Goal: Transaction & Acquisition: Purchase product/service

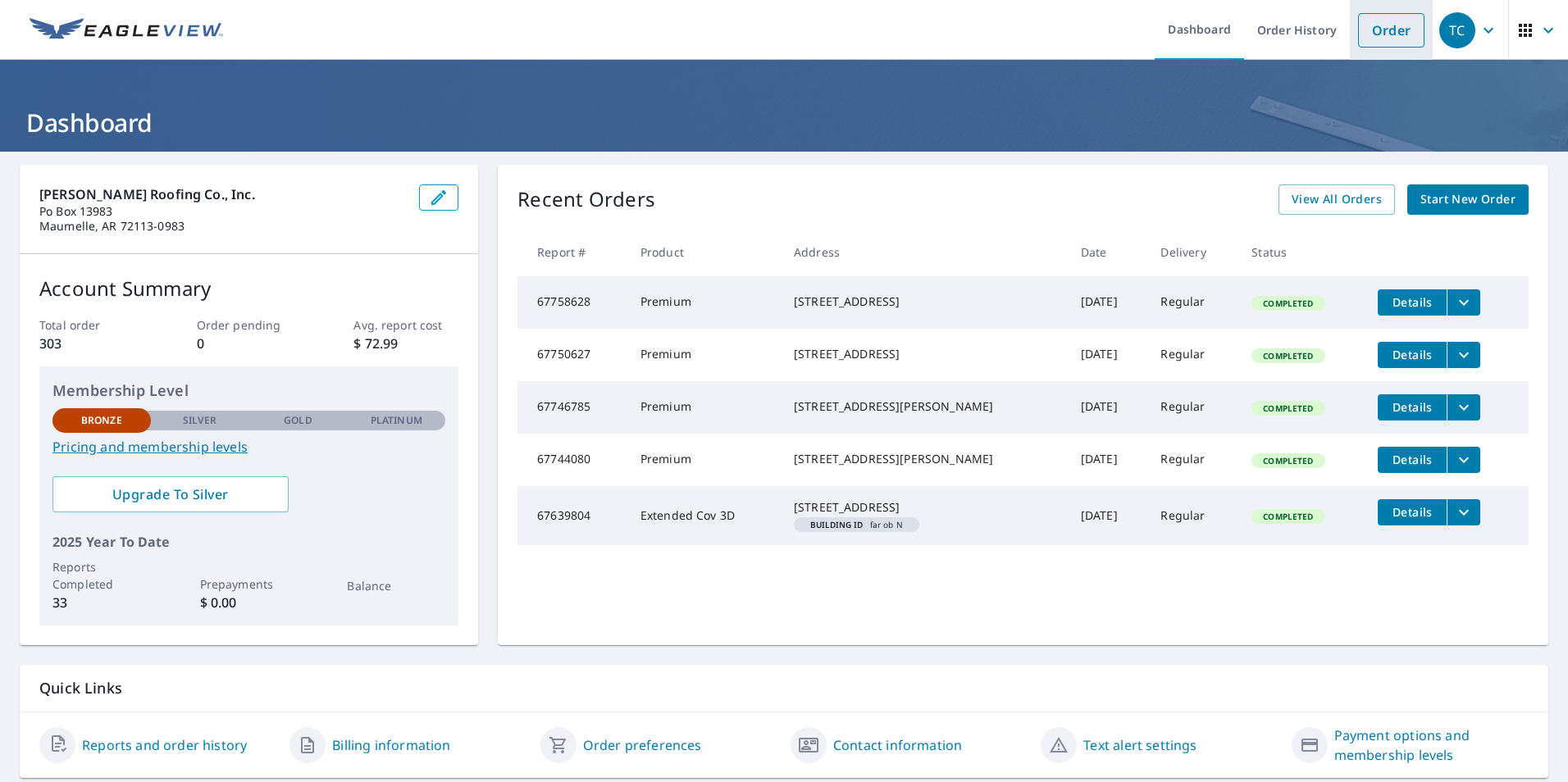
click at [1386, 25] on link "Order" at bounding box center [1391, 30] width 67 height 35
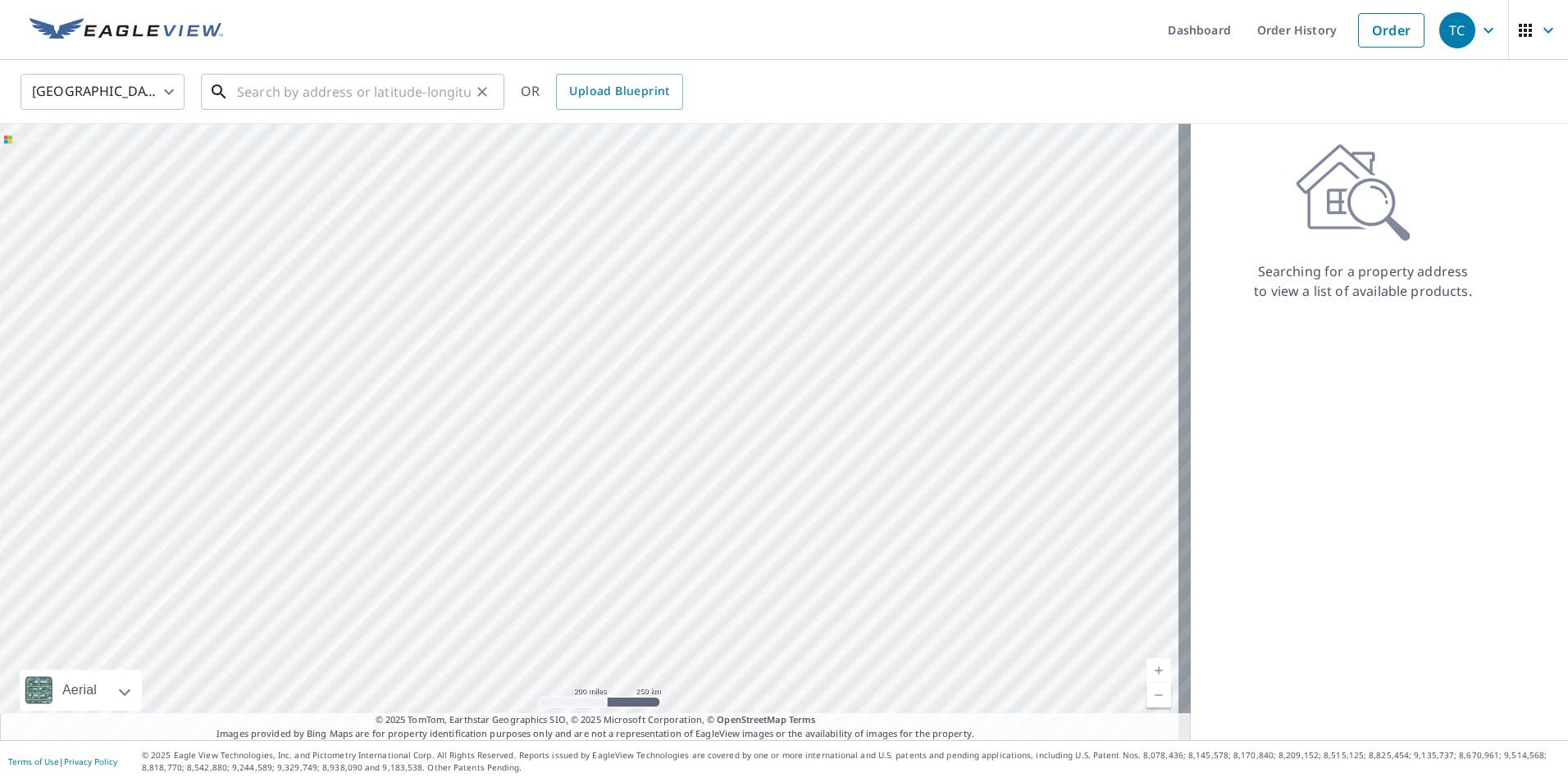
click at [405, 94] on input "text" at bounding box center [353, 91] width 234 height 46
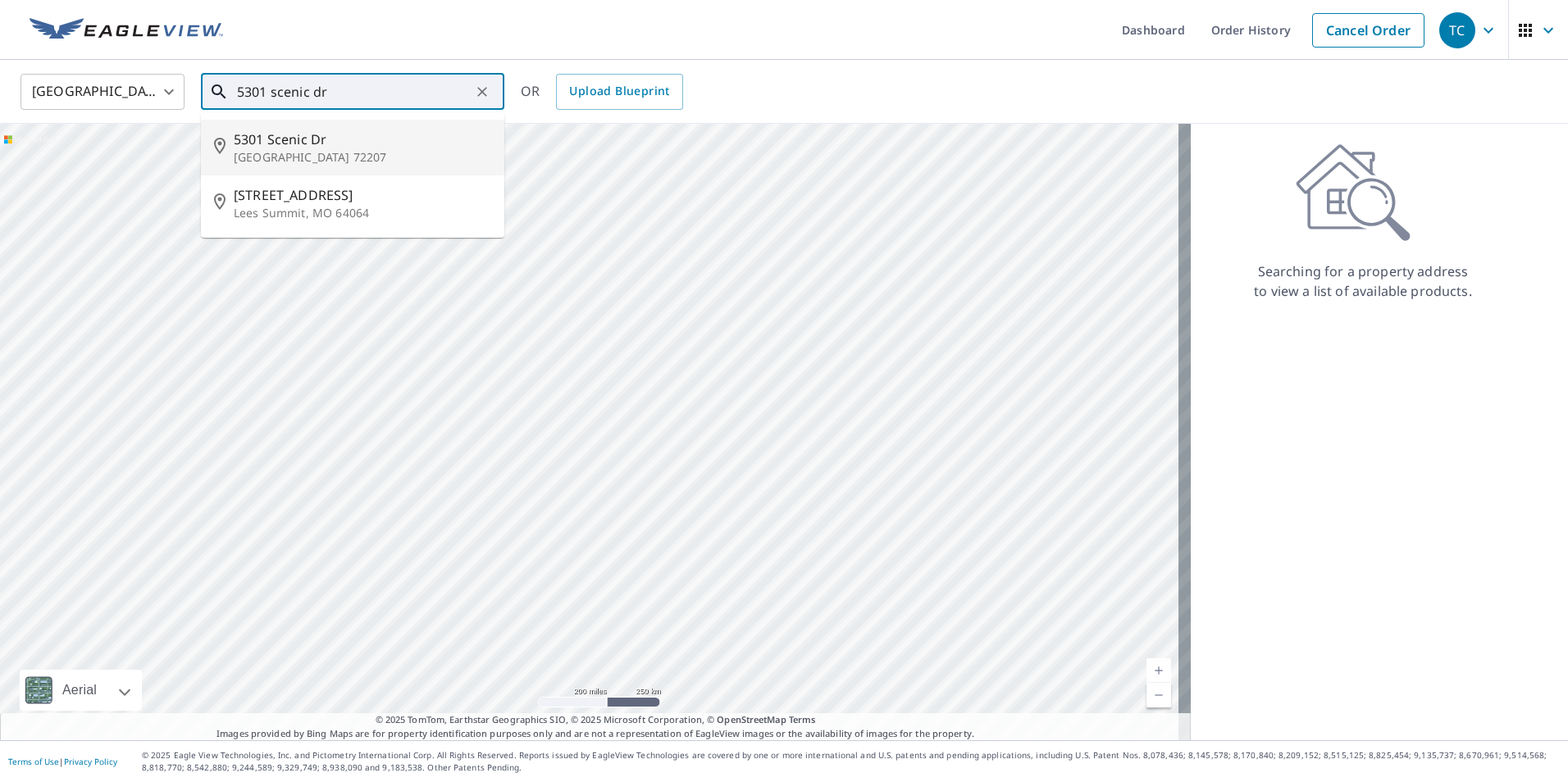
click at [373, 147] on span "5301 Scenic Dr" at bounding box center [362, 139] width 257 height 20
type input "[STREET_ADDRESS]"
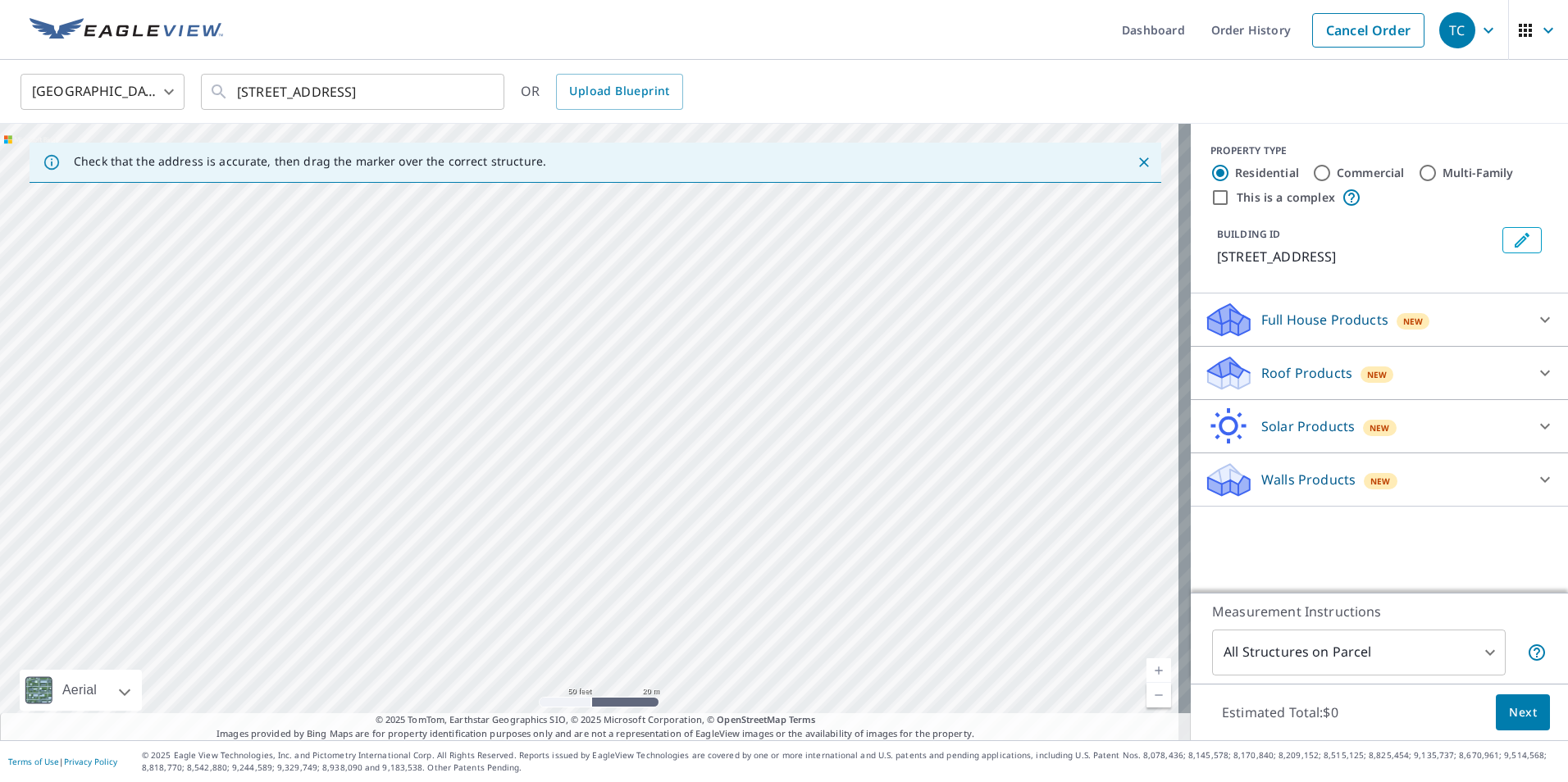
drag, startPoint x: 541, startPoint y: 405, endPoint x: 1243, endPoint y: 631, distance: 737.5
click at [1243, 631] on div "Check that the address is accurate, then drag the marker over the correct struc…" at bounding box center [784, 432] width 1568 height 617
drag, startPoint x: 567, startPoint y: 432, endPoint x: 1588, endPoint y: 579, distance: 1031.5
click at [1567, 579] on html "TC TC Dashboard Order History Cancel Order TC [GEOGRAPHIC_DATA] [GEOGRAPHIC_DAT…" at bounding box center [784, 391] width 1568 height 782
click at [1136, 156] on icon "Close" at bounding box center [1144, 161] width 16 height 16
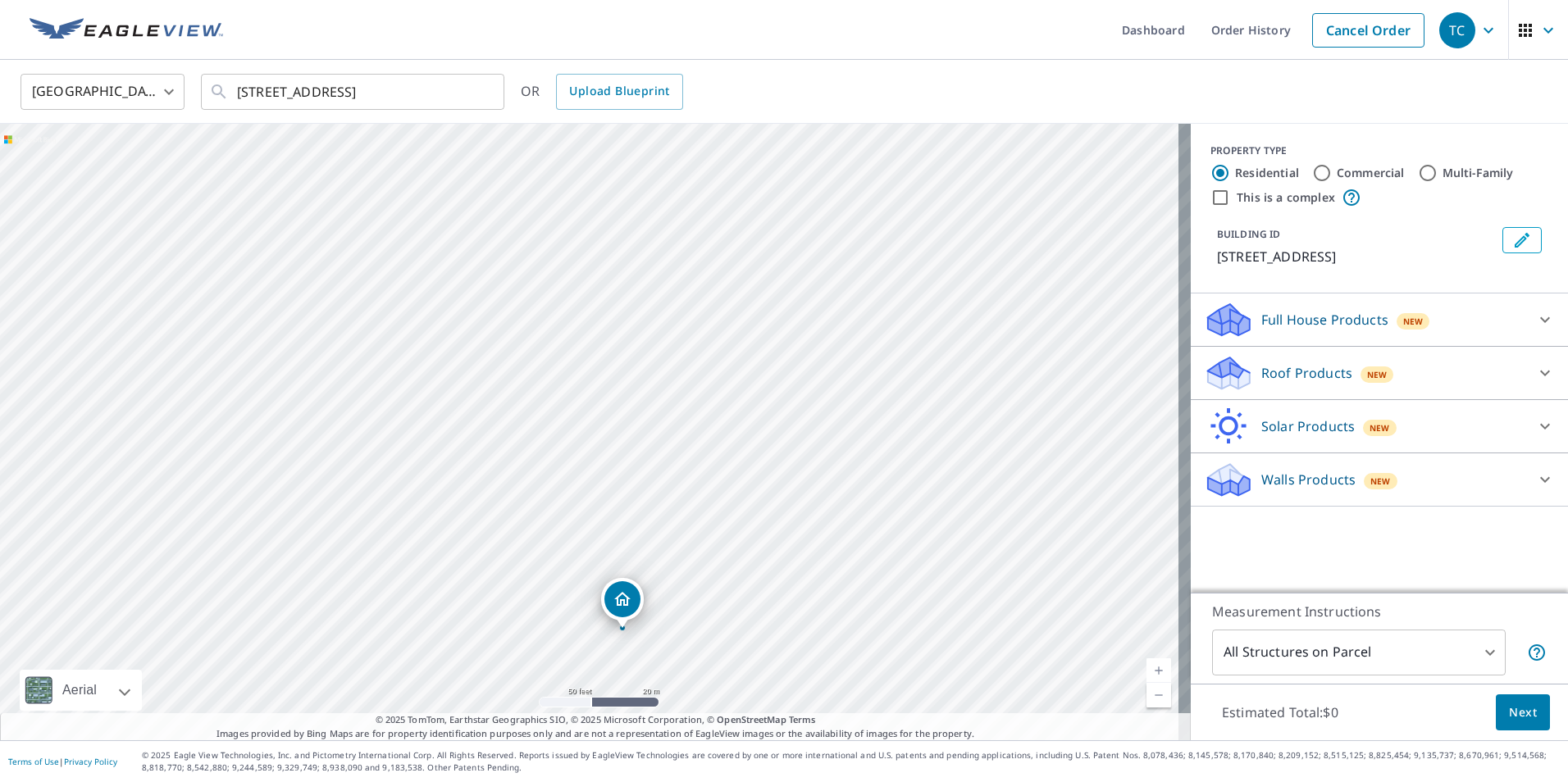
click at [1538, 370] on icon at bounding box center [1545, 373] width 20 height 20
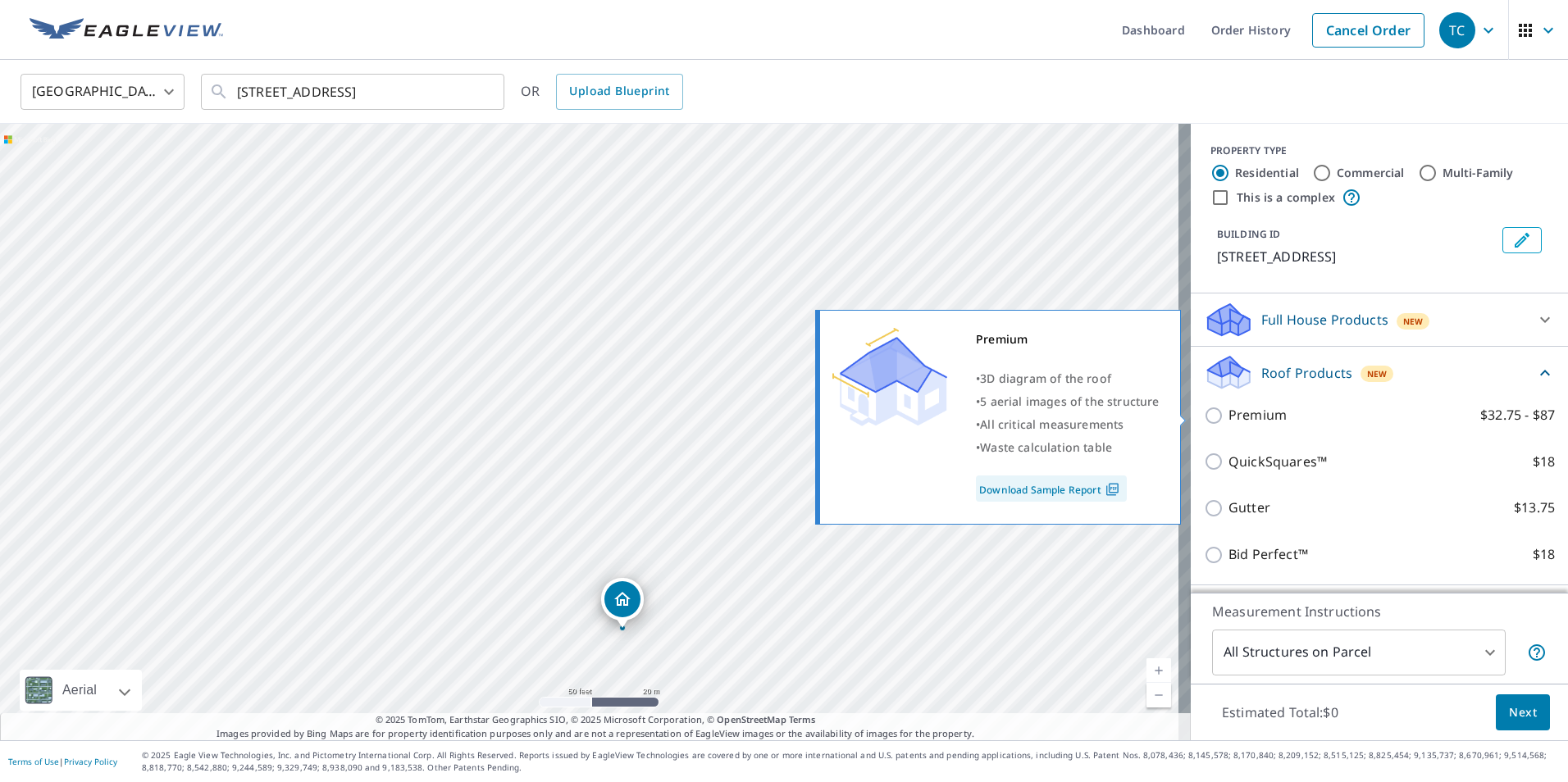
click at [1254, 408] on p "Premium" at bounding box center [1258, 416] width 58 height 21
click at [1229, 408] on input "Premium $32.75 - $87" at bounding box center [1216, 415] width 24 height 20
checkbox input "true"
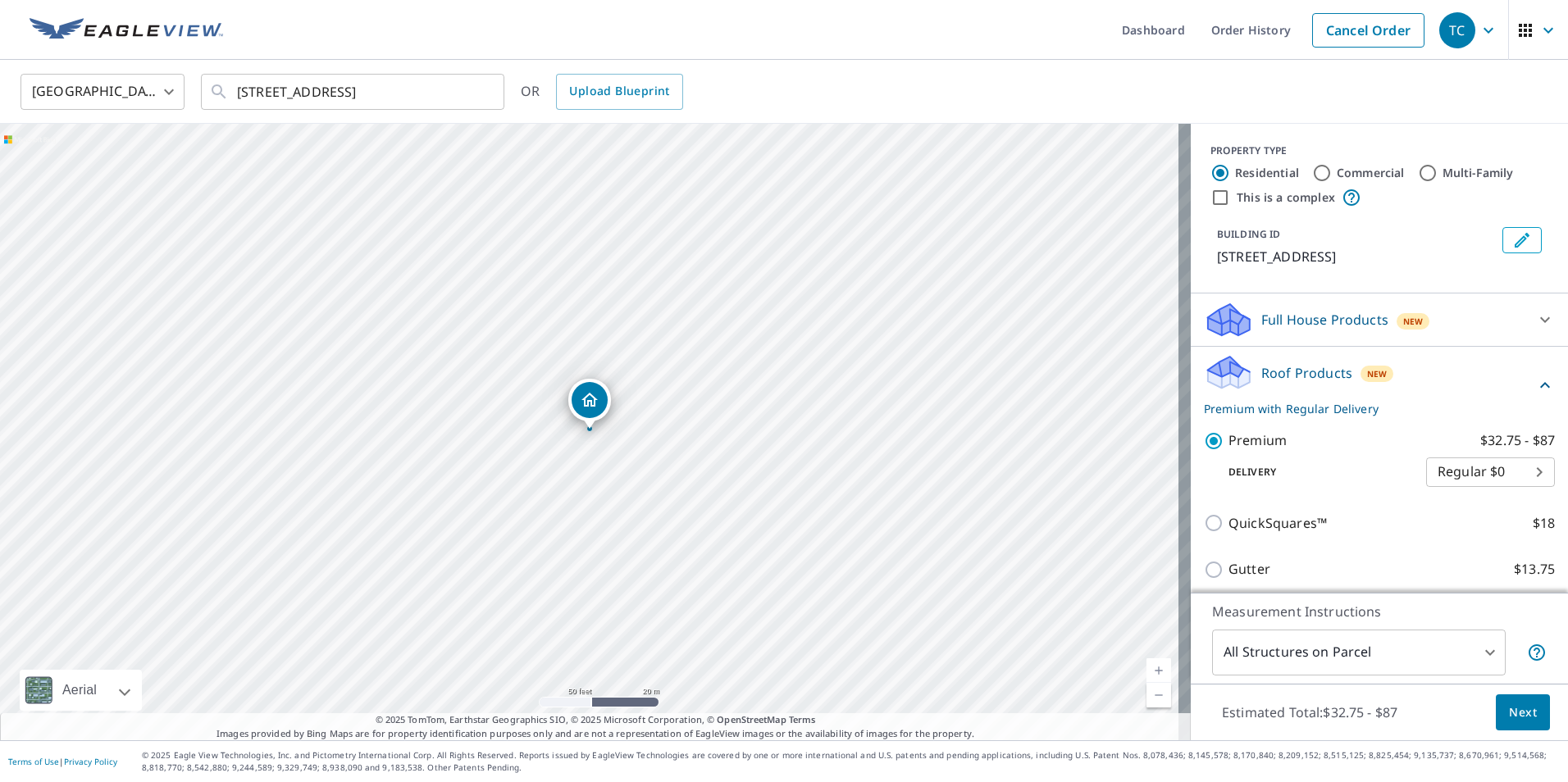
click at [1509, 707] on span "Next" at bounding box center [1523, 713] width 28 height 21
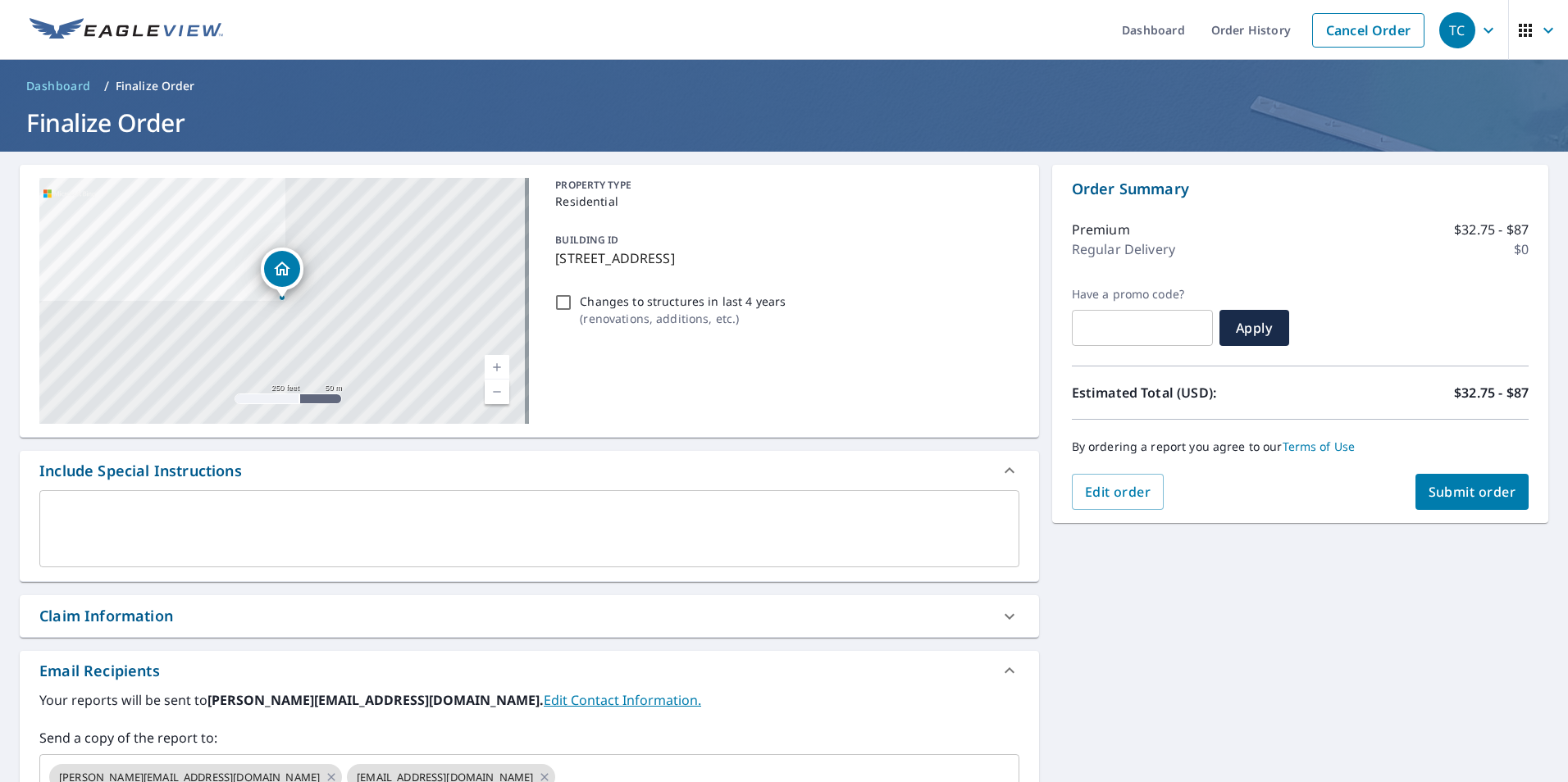
click at [557, 298] on input "Changes to structures in last 4 years ( renovations, additions, etc. )" at bounding box center [563, 302] width 20 height 20
checkbox input "true"
click at [1440, 490] on span "Submit order" at bounding box center [1472, 492] width 87 height 18
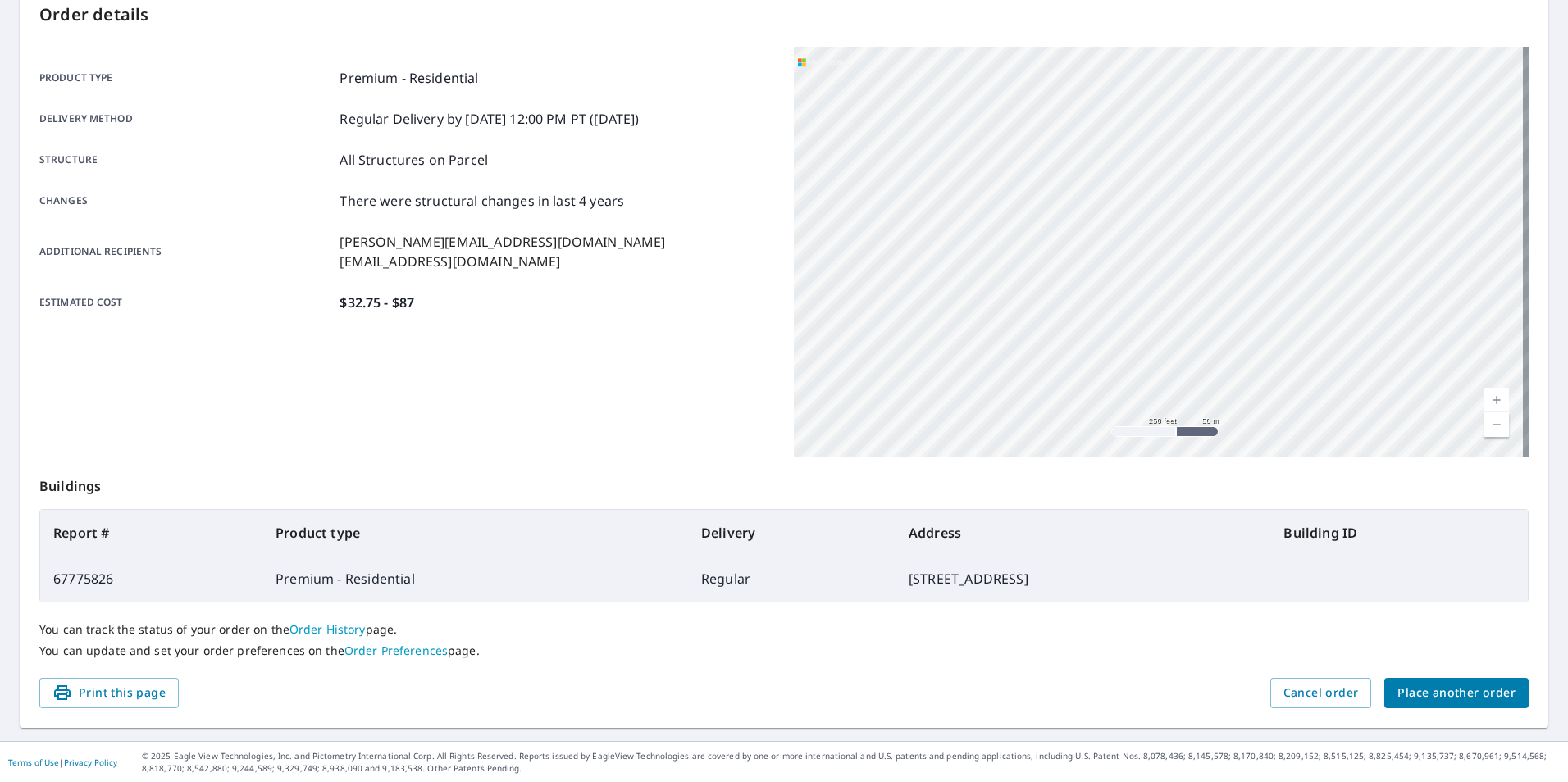
scroll to position [183, 0]
click at [138, 686] on span "Print this page" at bounding box center [109, 693] width 114 height 21
